Goal: Task Accomplishment & Management: Manage account settings

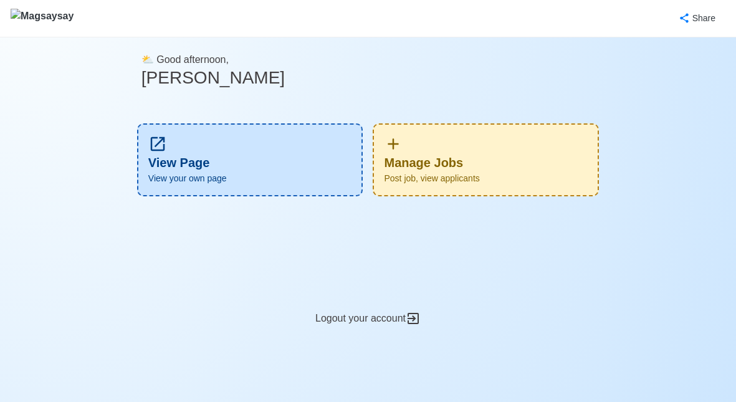
click at [526, 164] on div "Manage Jobs Post job, view applicants" at bounding box center [485, 159] width 226 height 73
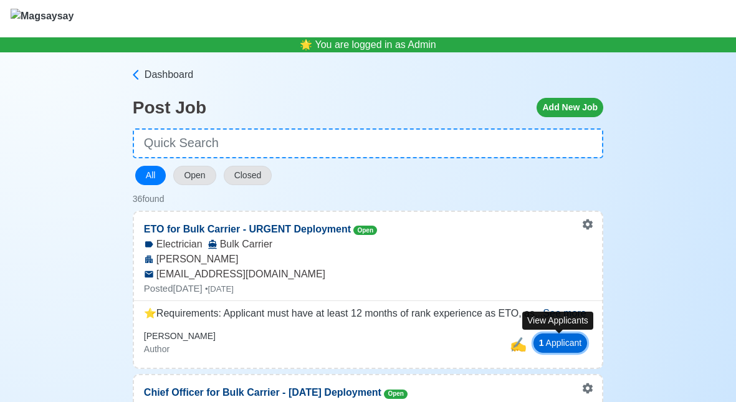
click at [541, 348] on button "1 Applicant" at bounding box center [560, 342] width 54 height 19
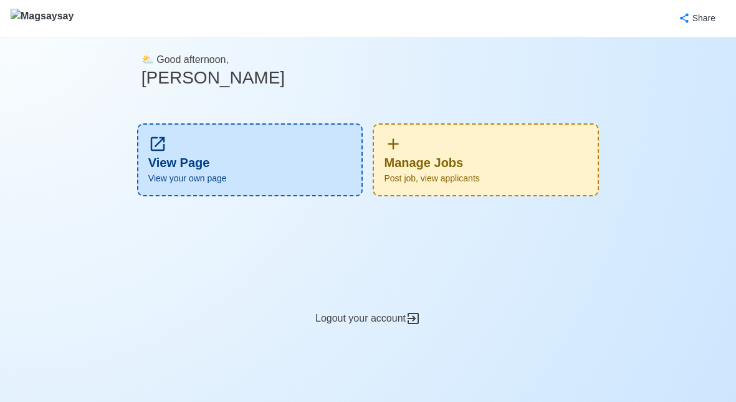
click at [447, 170] on div "Manage Jobs Post job, view applicants" at bounding box center [485, 159] width 226 height 73
